Goal: Task Accomplishment & Management: Manage account settings

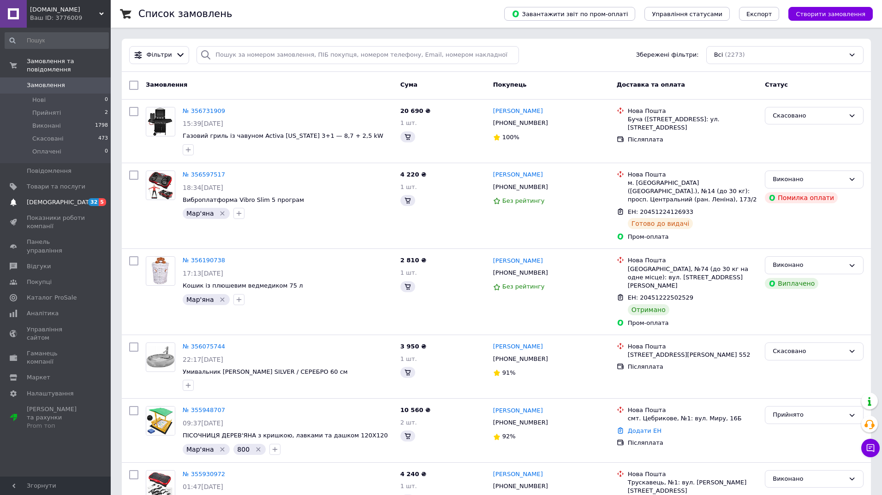
click at [77, 198] on span "[DEMOGRAPHIC_DATA]" at bounding box center [56, 202] width 59 height 8
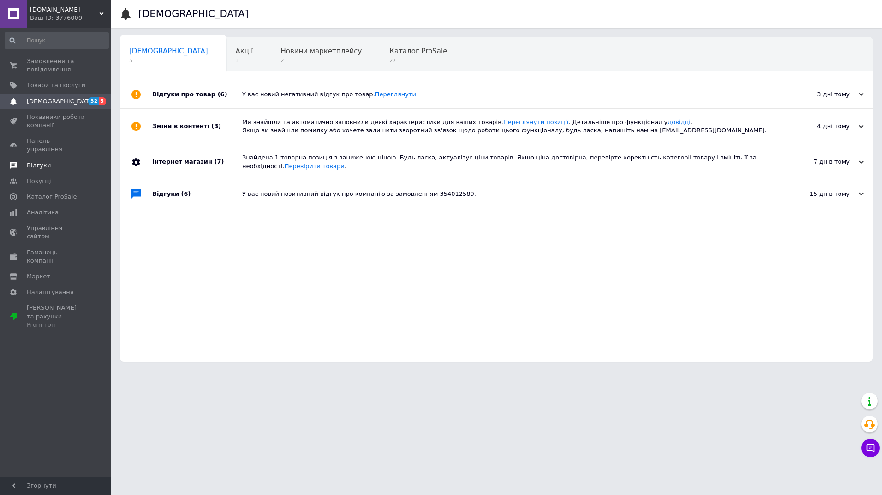
click at [66, 161] on span "Відгуки" at bounding box center [56, 165] width 59 height 8
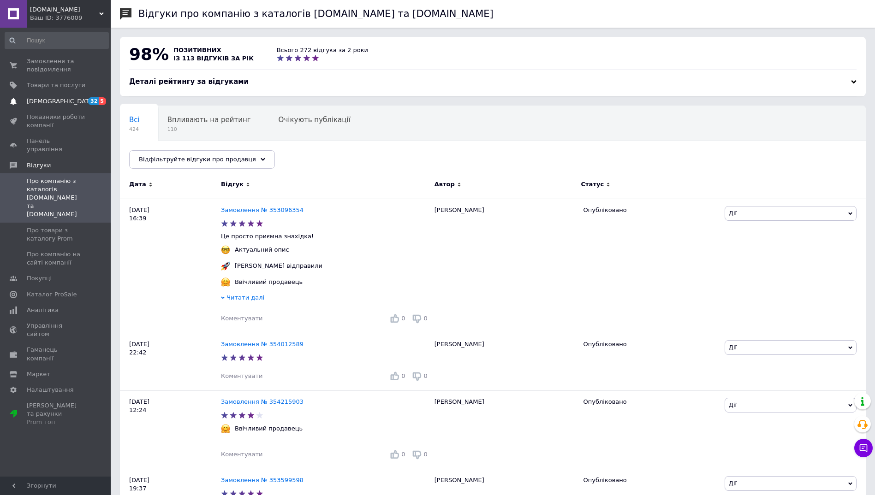
click at [77, 101] on span "[DEMOGRAPHIC_DATA]" at bounding box center [56, 101] width 59 height 8
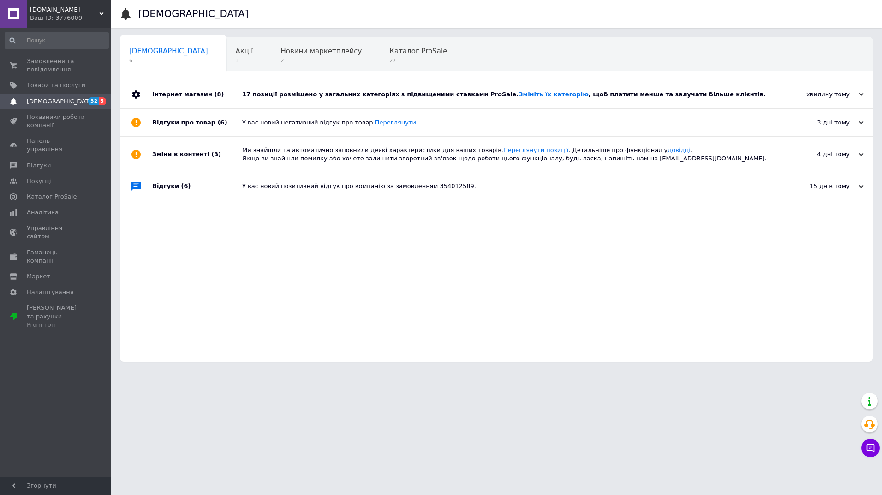
click at [375, 123] on link "Переглянути" at bounding box center [395, 122] width 41 height 7
